Goal: Task Accomplishment & Management: Use online tool/utility

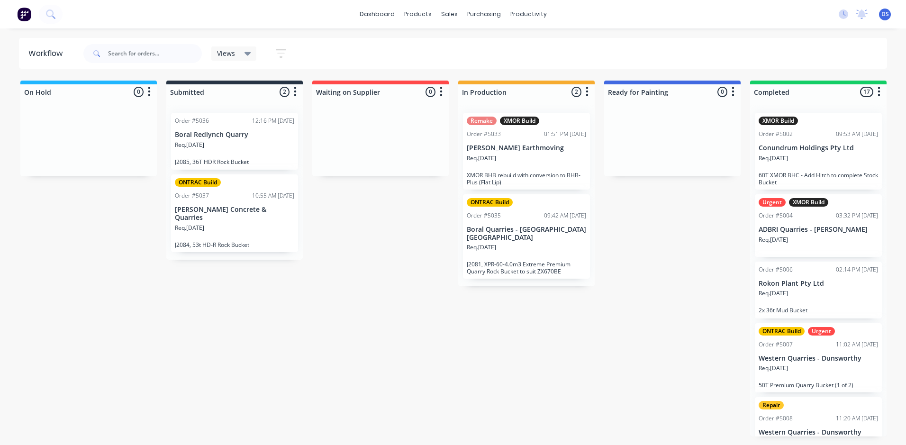
click at [533, 157] on div "Req. [DATE]" at bounding box center [526, 162] width 119 height 16
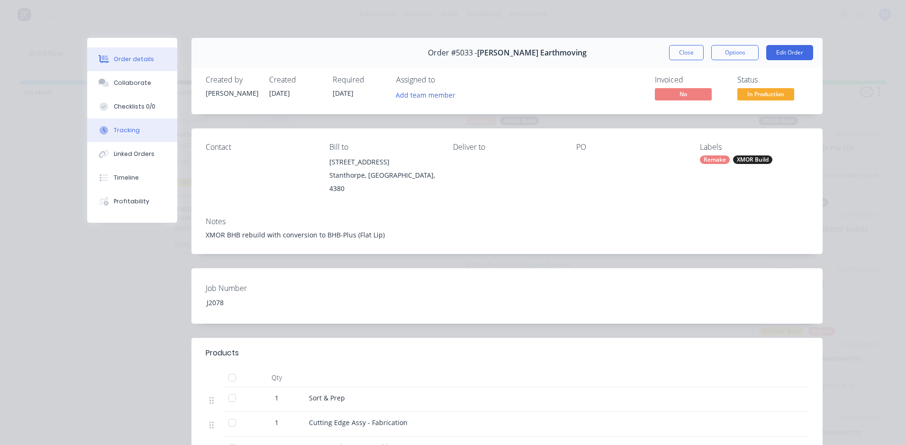
click at [131, 126] on button "Tracking" at bounding box center [132, 130] width 90 height 24
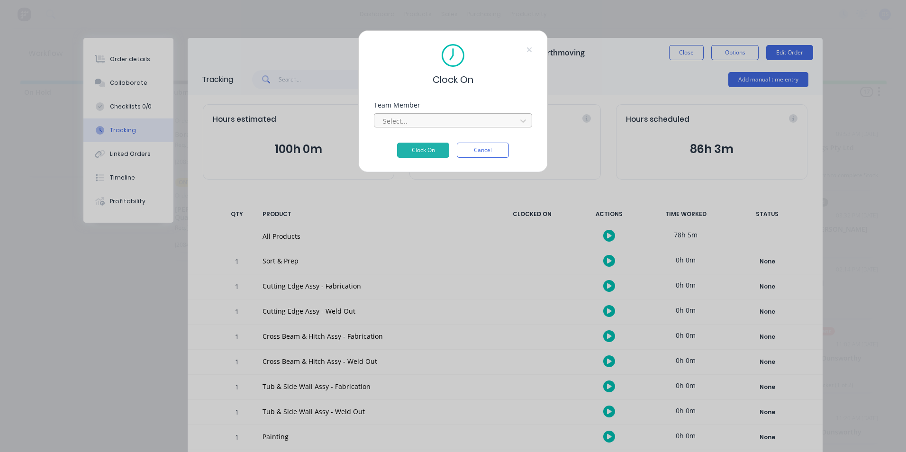
click at [431, 118] on div at bounding box center [447, 121] width 130 height 12
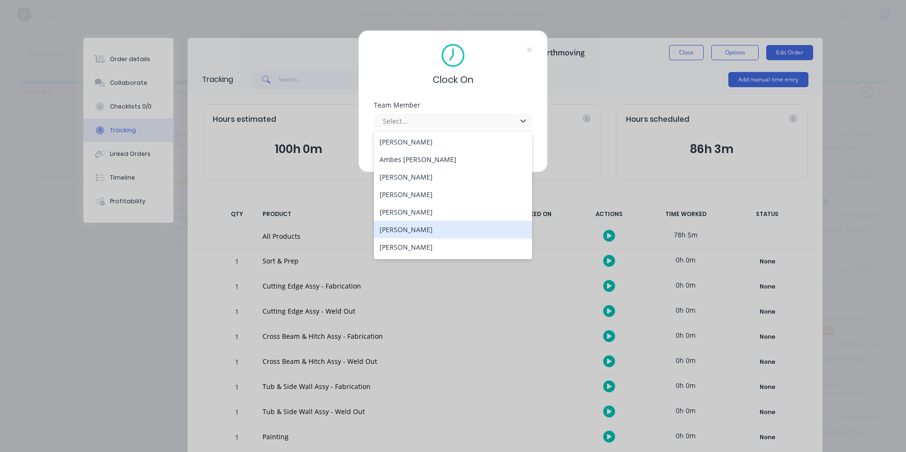
click at [420, 228] on div "[PERSON_NAME]" at bounding box center [453, 230] width 158 height 18
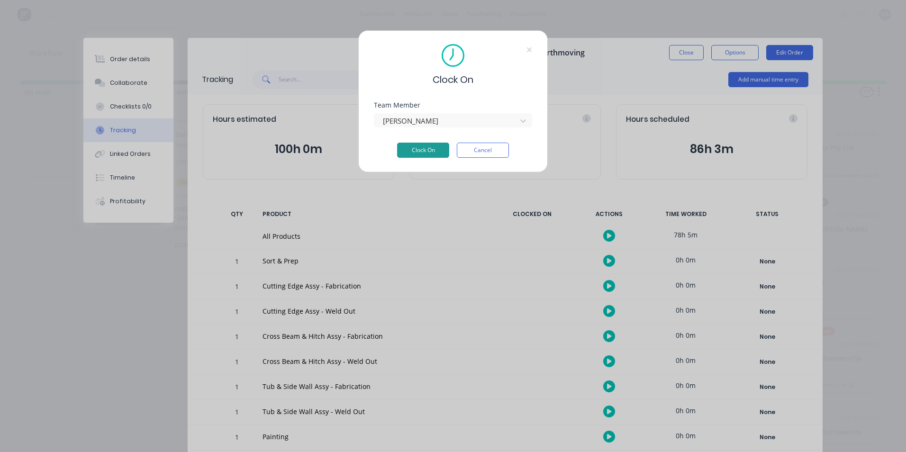
click at [431, 153] on button "Clock On" at bounding box center [423, 150] width 52 height 15
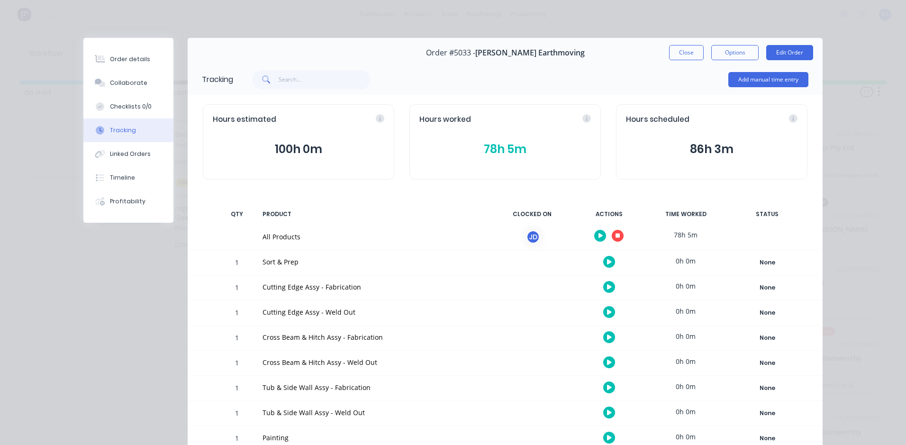
click at [599, 235] on icon "button" at bounding box center [601, 235] width 5 height 5
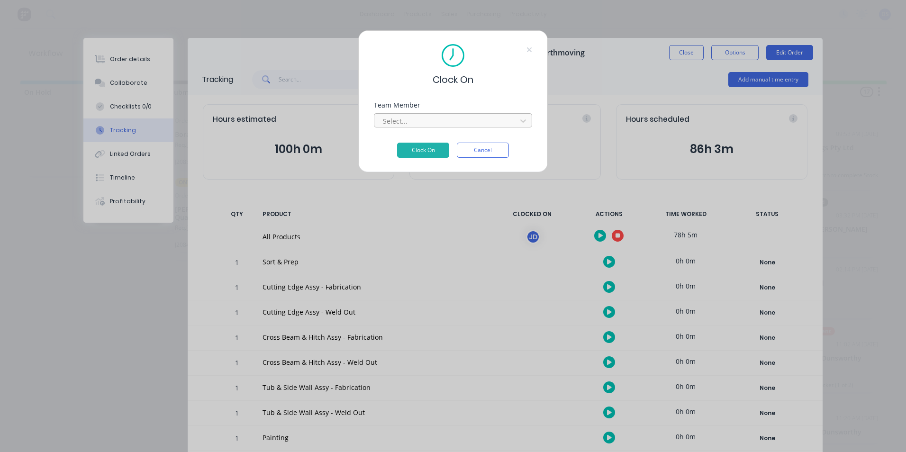
click at [458, 120] on div at bounding box center [447, 121] width 130 height 12
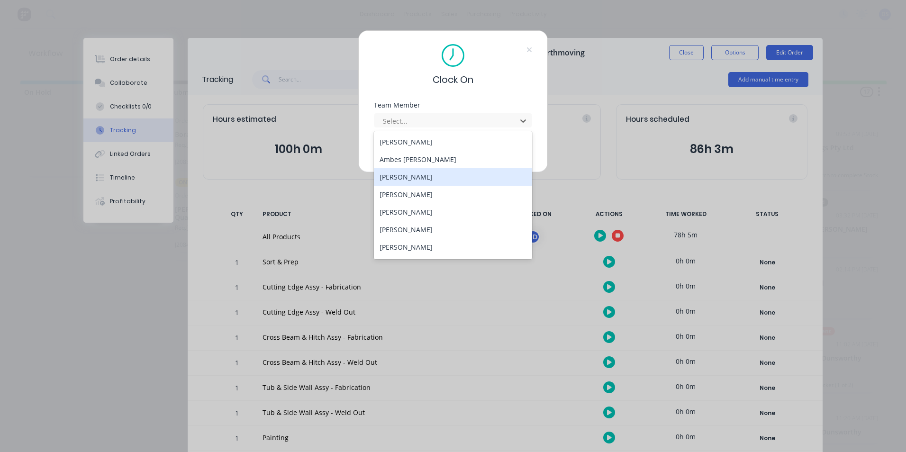
click at [420, 178] on div "[PERSON_NAME]" at bounding box center [453, 177] width 158 height 18
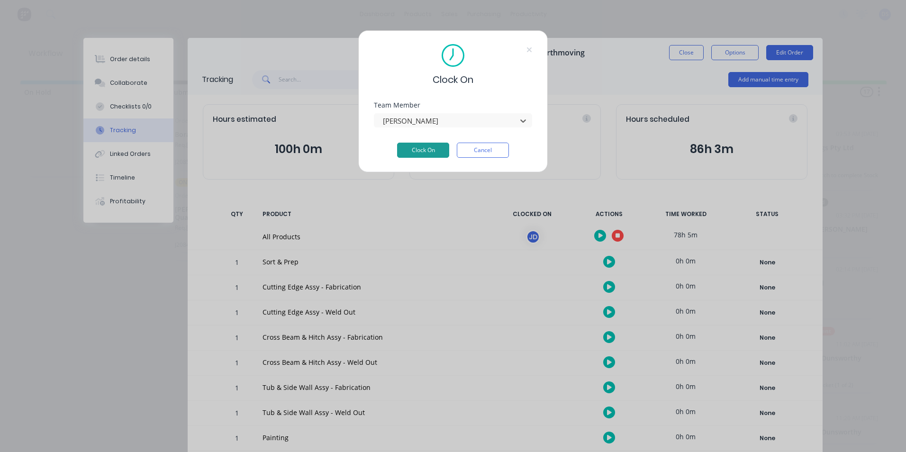
click at [431, 148] on button "Clock On" at bounding box center [423, 150] width 52 height 15
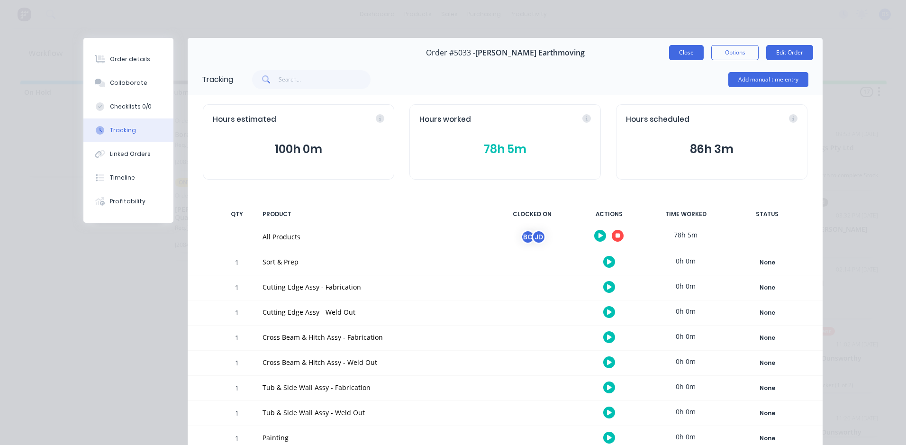
click at [683, 52] on button "Close" at bounding box center [686, 52] width 35 height 15
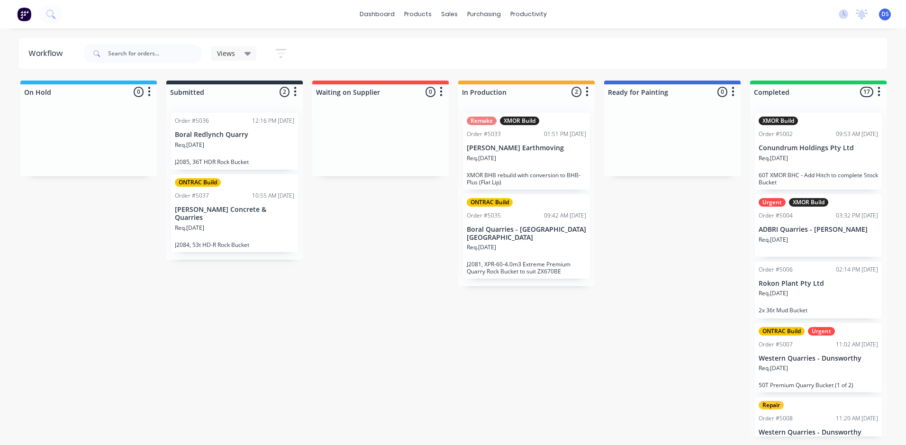
click at [507, 247] on div "Req. [DATE]" at bounding box center [526, 251] width 119 height 16
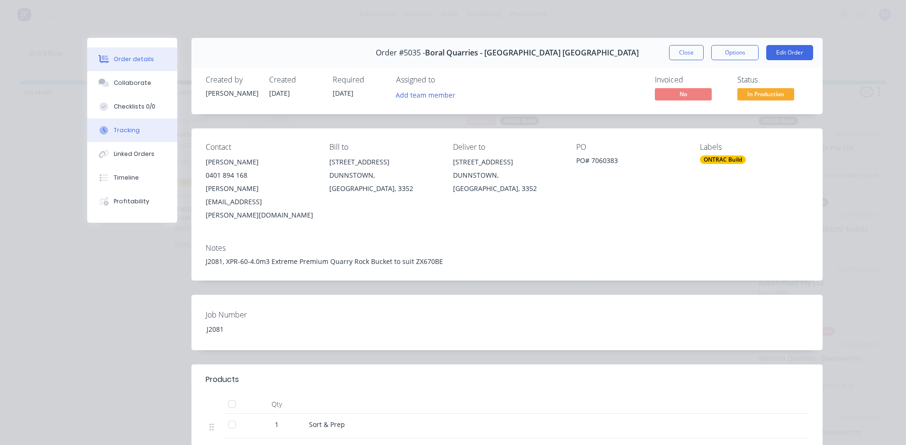
click at [121, 131] on div "Tracking" at bounding box center [127, 130] width 26 height 9
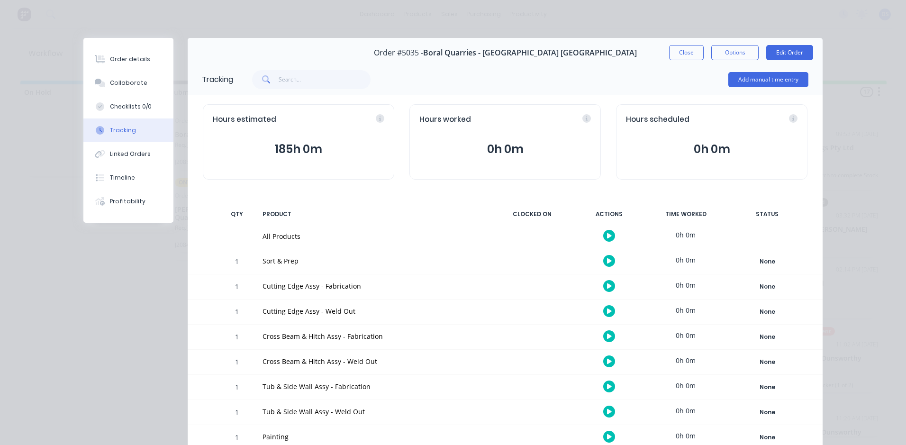
click at [607, 237] on icon "button" at bounding box center [609, 235] width 5 height 5
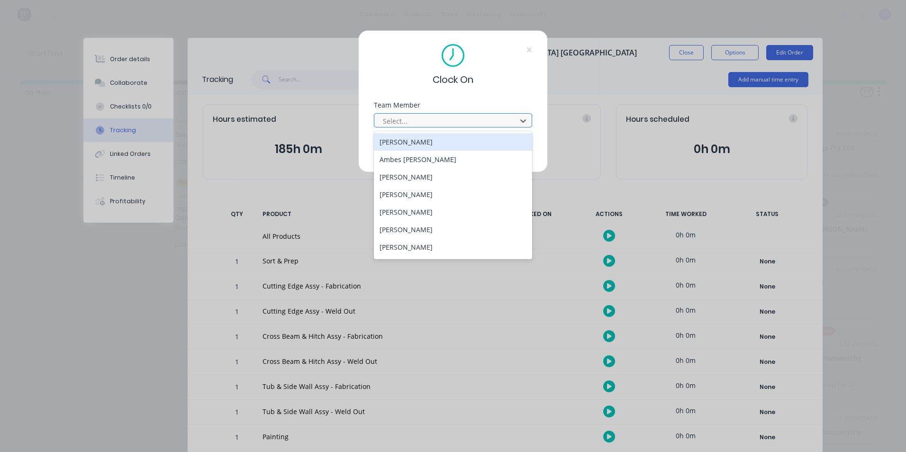
click at [464, 125] on div at bounding box center [447, 121] width 130 height 12
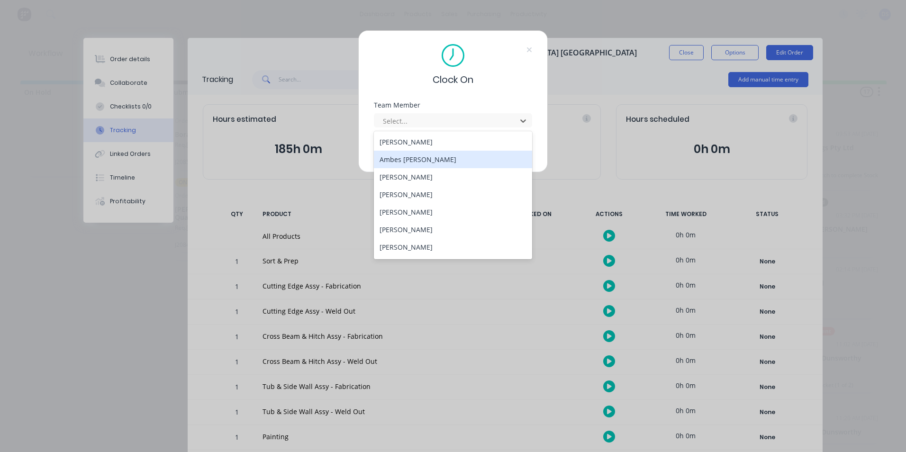
click at [410, 164] on div "Ambes [PERSON_NAME]" at bounding box center [453, 160] width 158 height 18
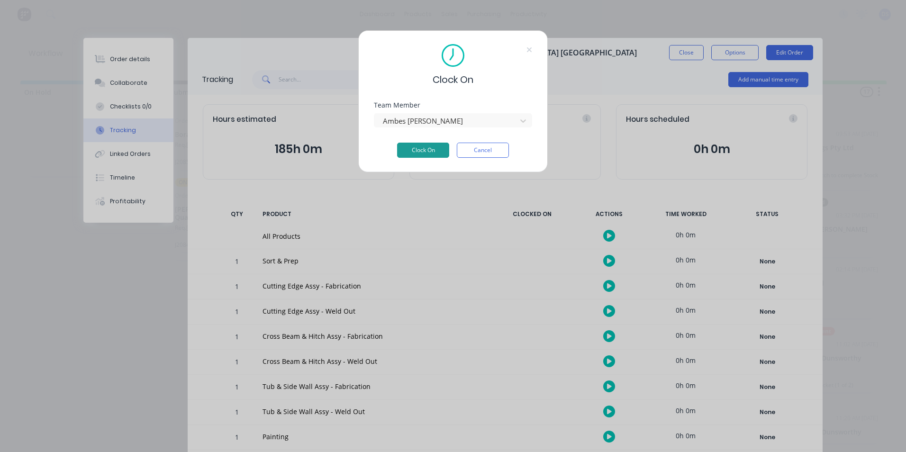
click at [419, 152] on button "Clock On" at bounding box center [423, 150] width 52 height 15
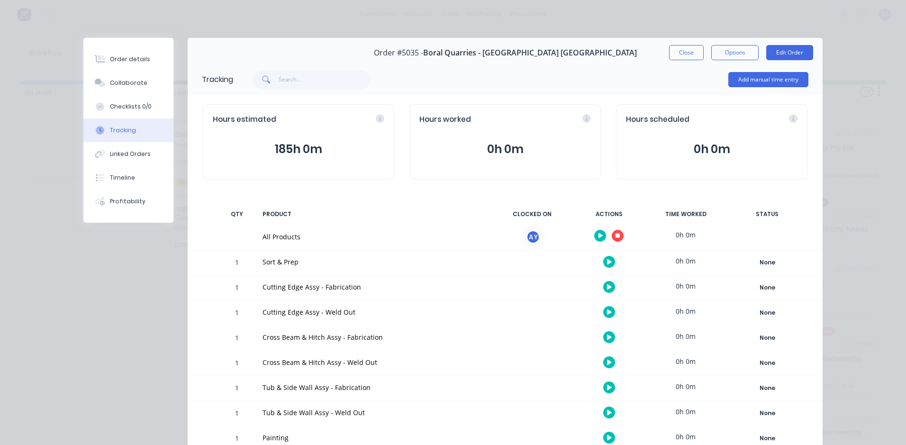
click at [599, 235] on icon "button" at bounding box center [601, 235] width 5 height 5
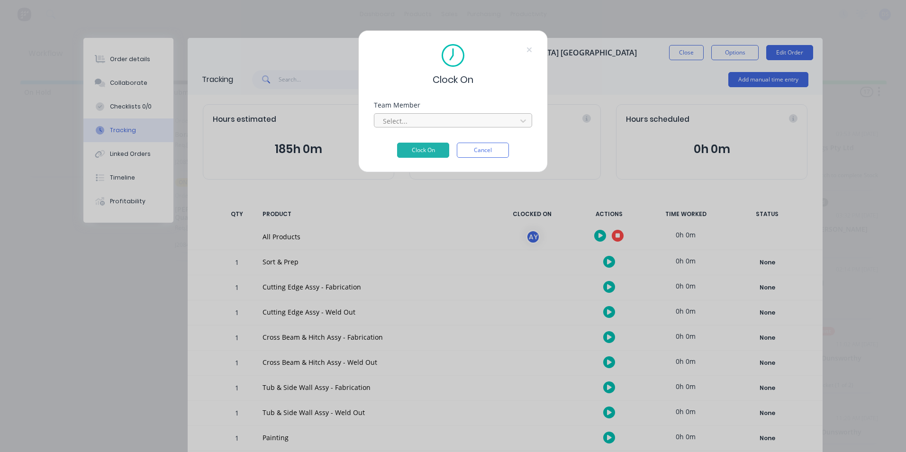
click at [448, 120] on div at bounding box center [447, 121] width 130 height 12
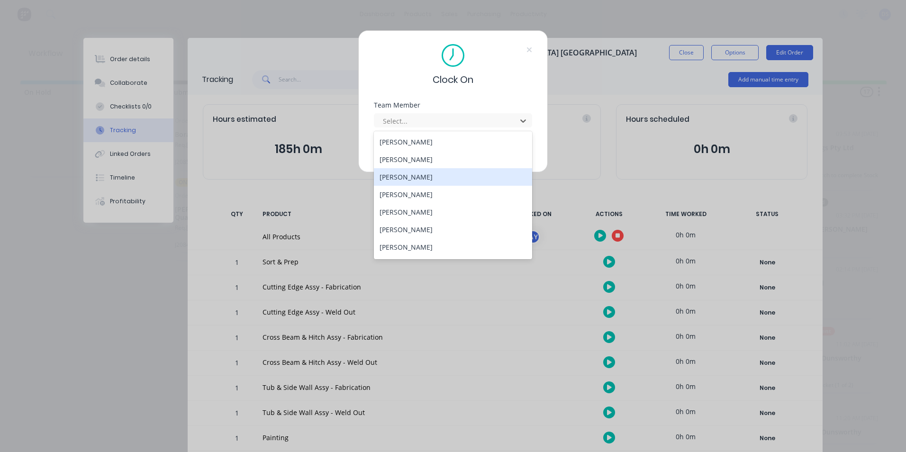
click at [434, 178] on div "[PERSON_NAME]" at bounding box center [453, 177] width 158 height 18
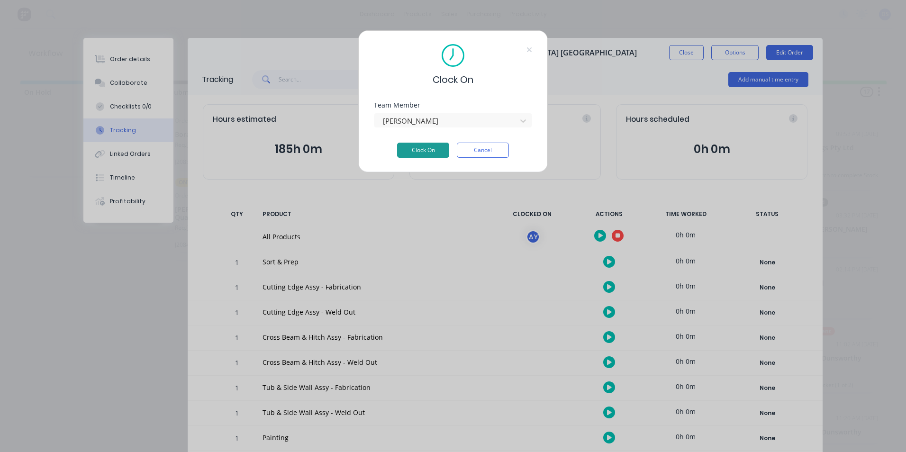
click at [439, 151] on button "Clock On" at bounding box center [423, 150] width 52 height 15
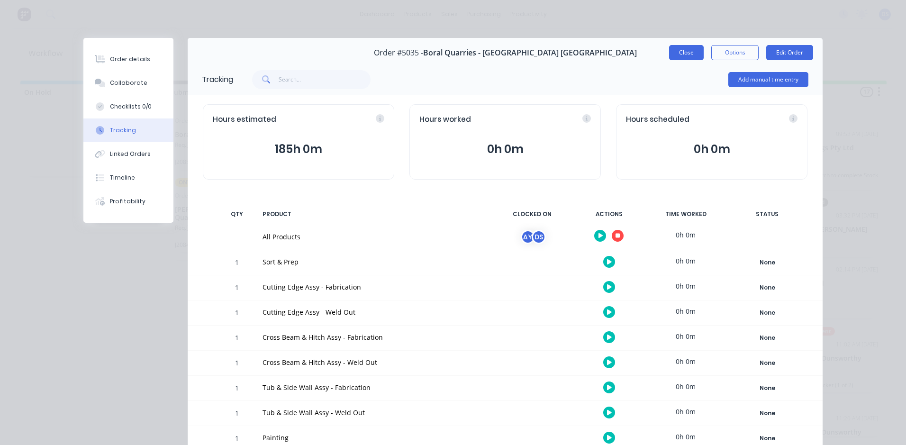
click at [683, 49] on button "Close" at bounding box center [686, 52] width 35 height 15
